Goal: Check status: Check status

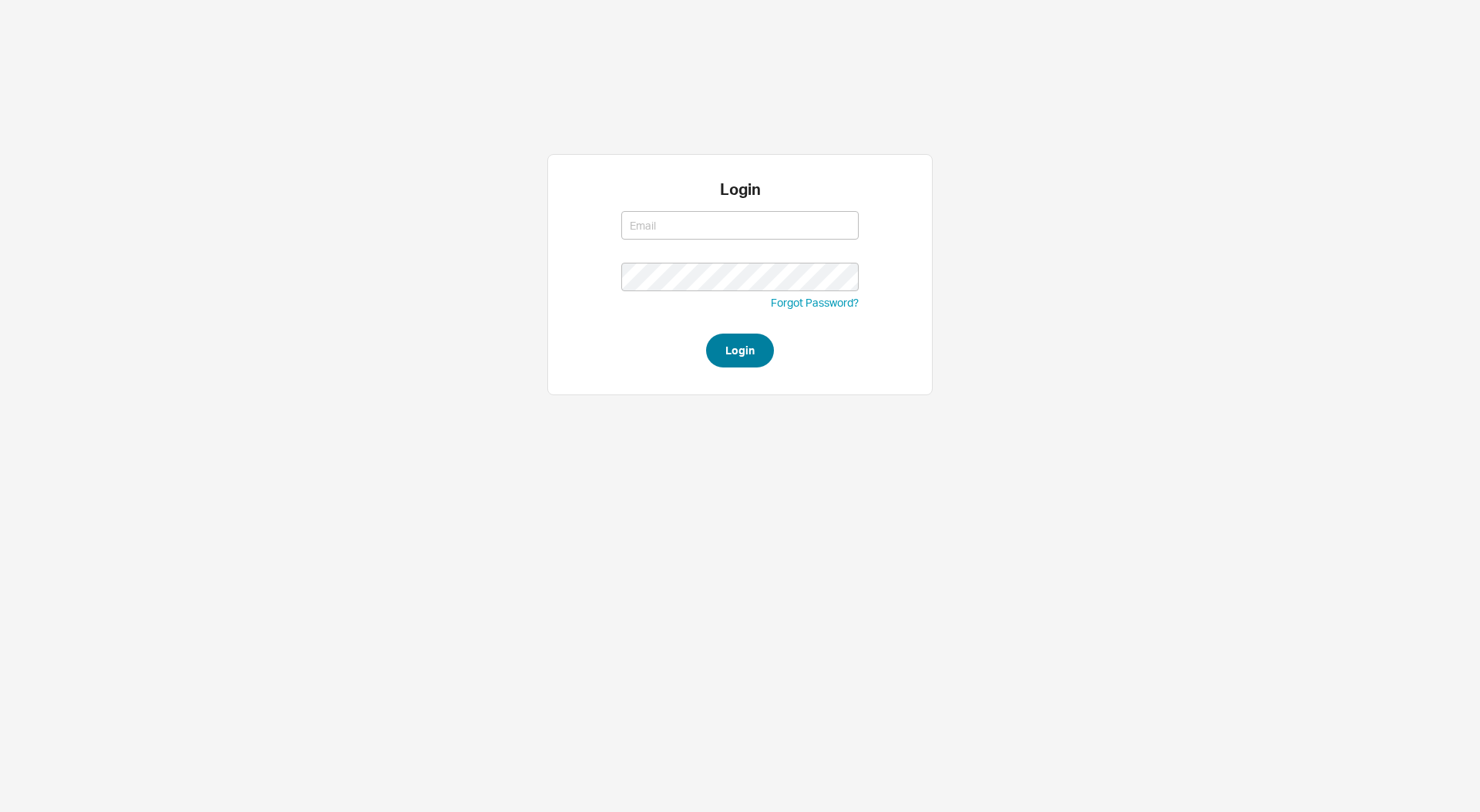
type input "moshes@qualitybath.com"
click at [731, 343] on button "Login" at bounding box center [740, 351] width 68 height 34
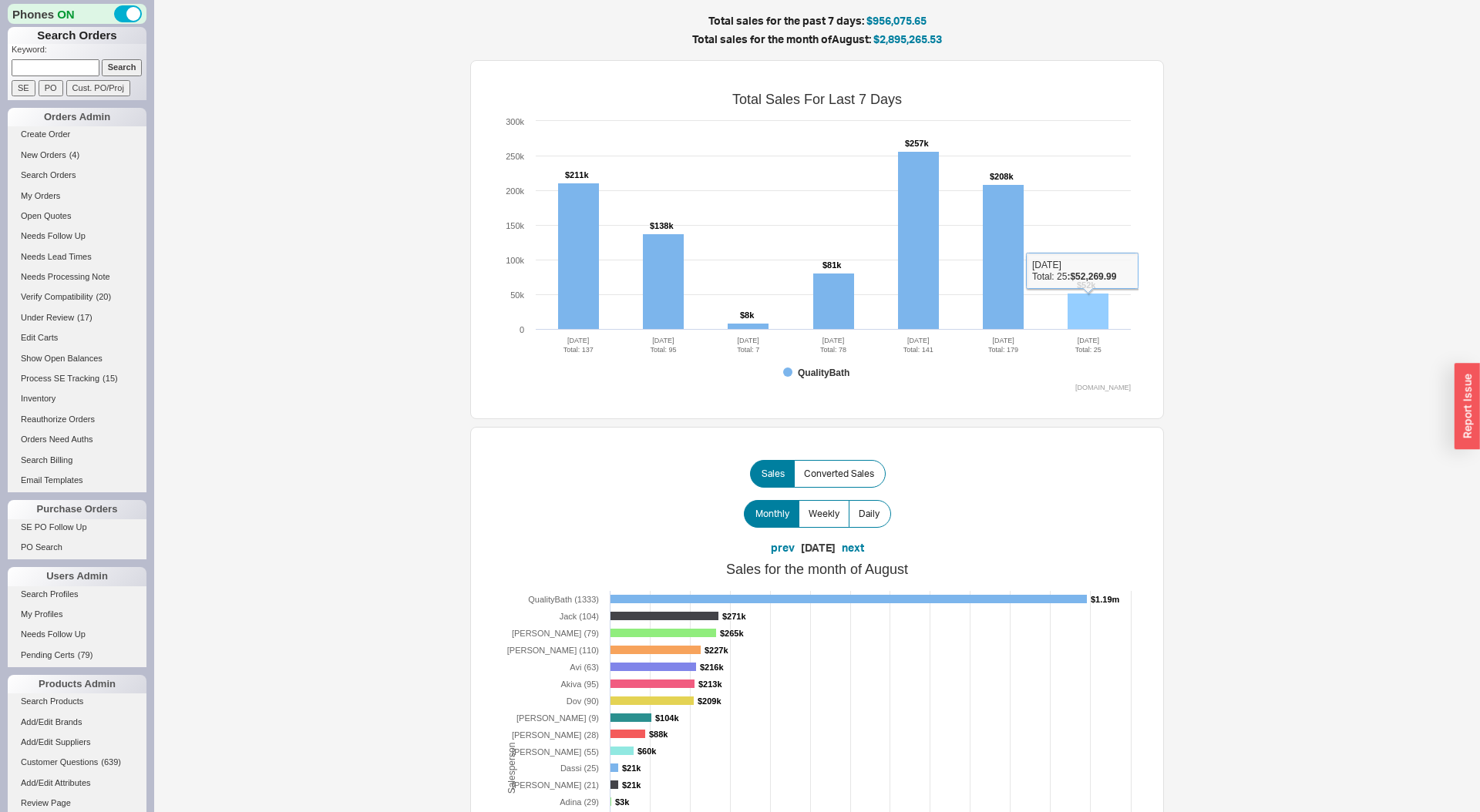
click at [1093, 295] on rect at bounding box center [1088, 311] width 41 height 36
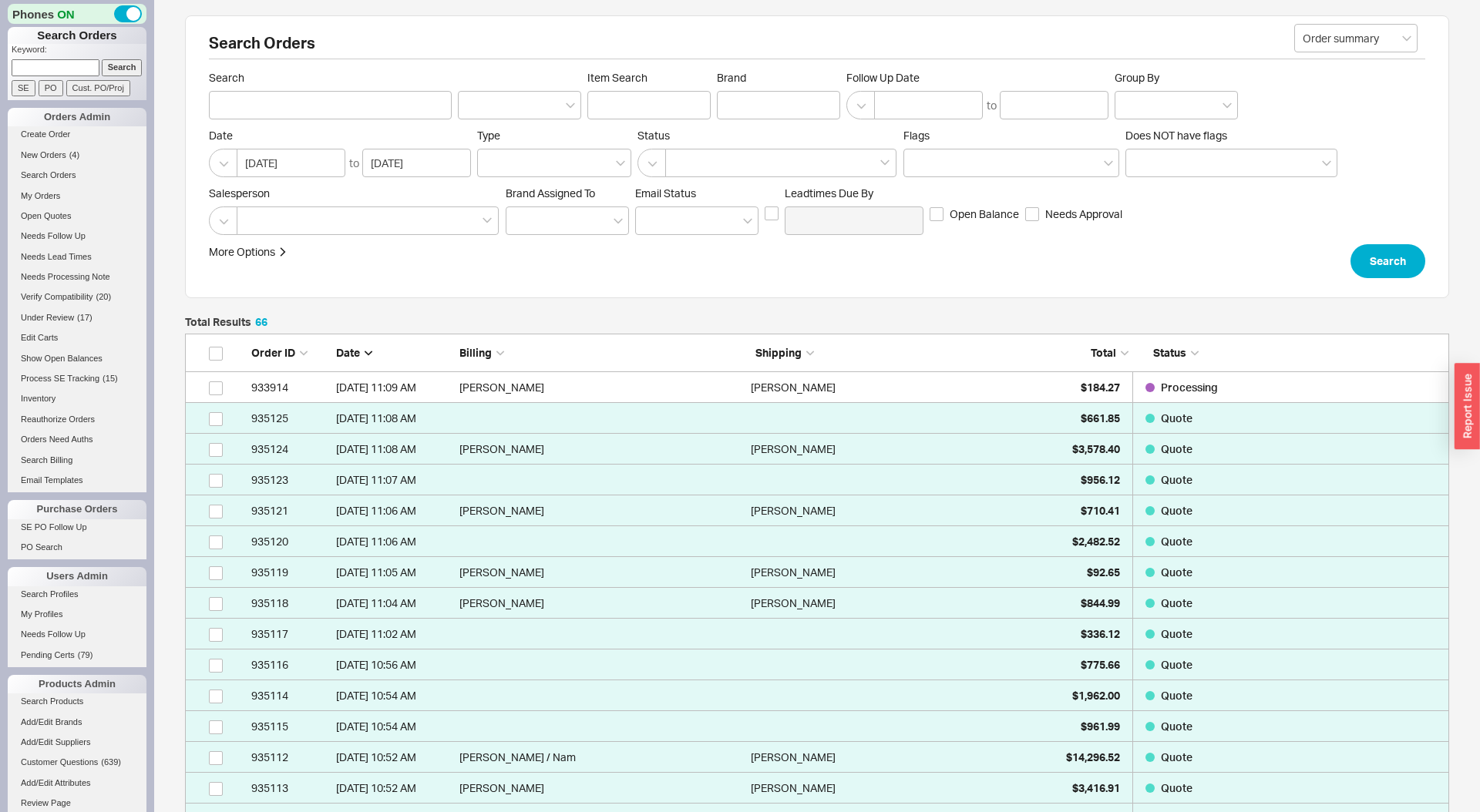
scroll to position [2104, 1264]
click at [1096, 352] on span "Total" at bounding box center [1104, 353] width 25 height 13
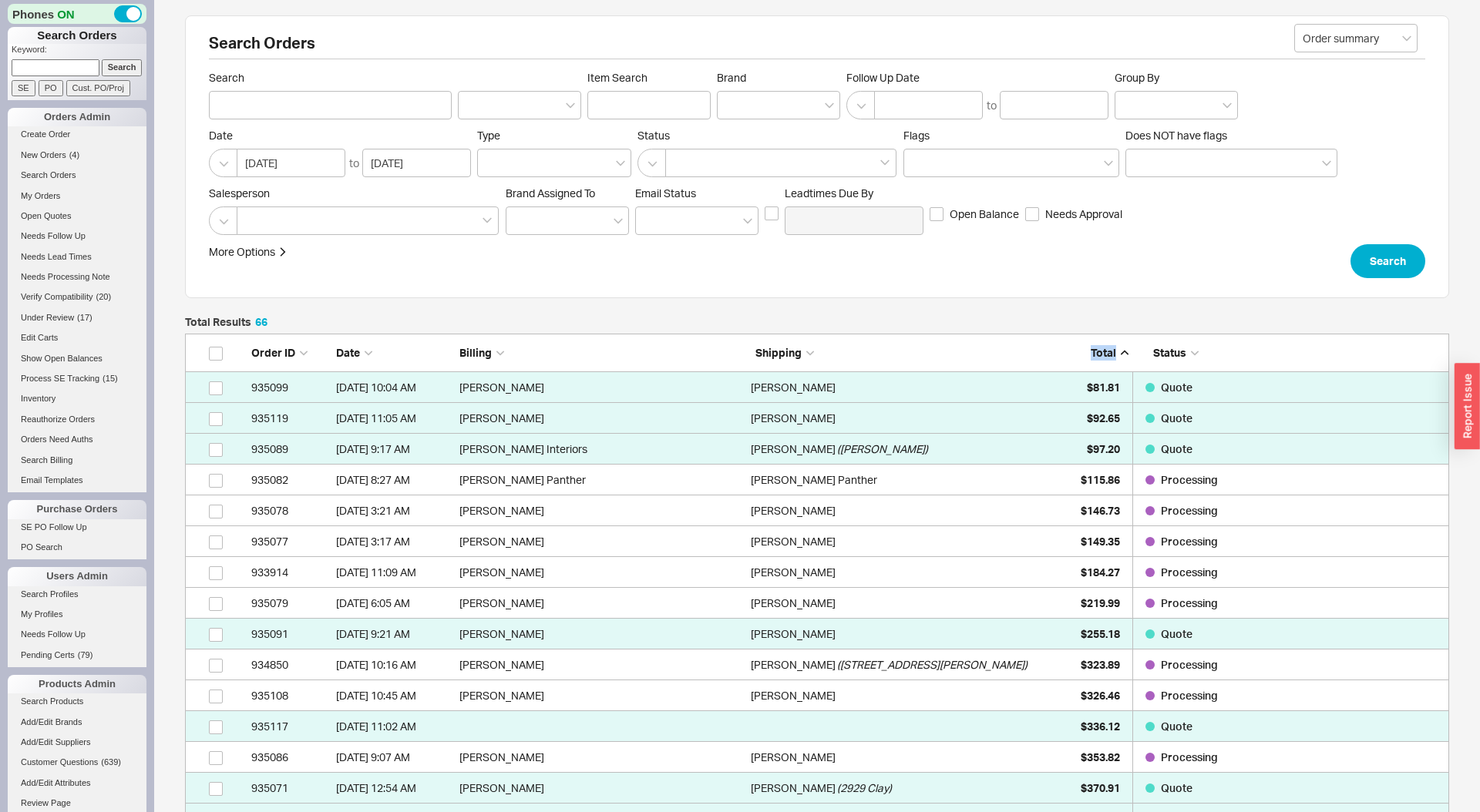
click at [1096, 352] on span "Total" at bounding box center [1104, 353] width 25 height 13
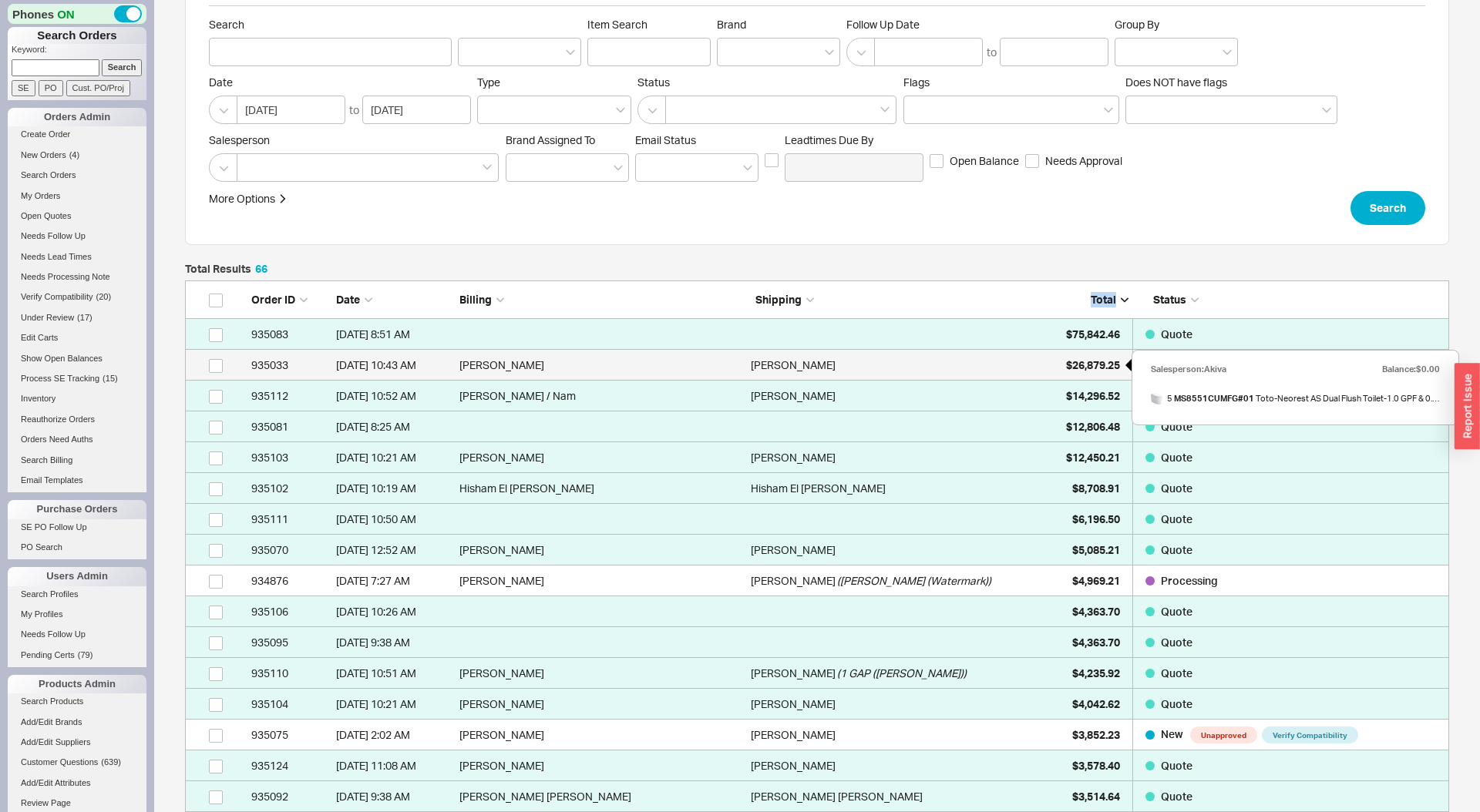
scroll to position [71, 0]
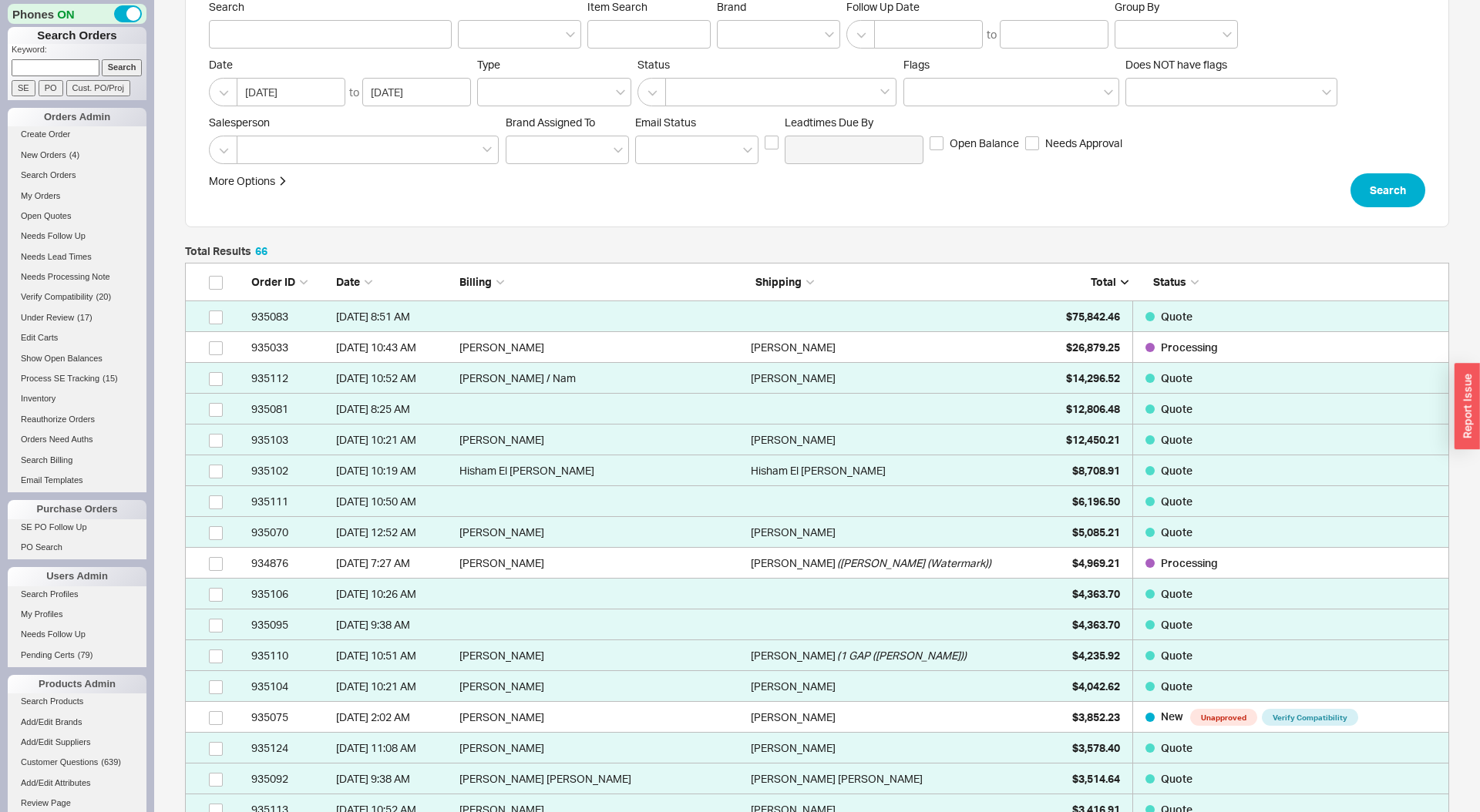
click at [344, 276] on span "Date" at bounding box center [347, 282] width 24 height 13
